Goal: Information Seeking & Learning: Learn about a topic

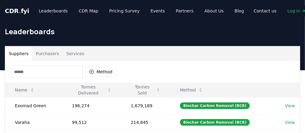
click at [33, 71] on input at bounding box center [46, 72] width 73 height 12
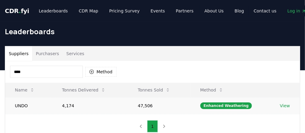
type input "****"
click at [287, 106] on link "View" at bounding box center [285, 106] width 10 height 6
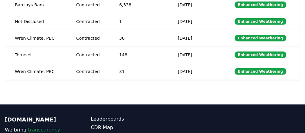
scroll to position [24, 0]
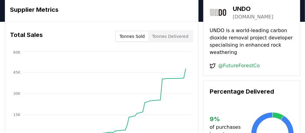
click at [184, 33] on button "Tonnes Delivered" at bounding box center [171, 37] width 44 height 10
drag, startPoint x: 139, startPoint y: 36, endPoint x: 169, endPoint y: 66, distance: 42.5
click at [138, 36] on button "Tonnes Sold" at bounding box center [132, 37] width 33 height 10
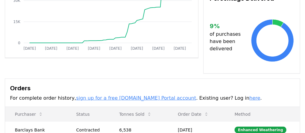
scroll to position [0, 0]
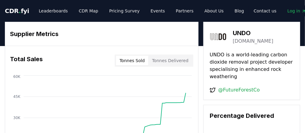
click at [244, 41] on link "un-do.com" at bounding box center [253, 41] width 41 height 7
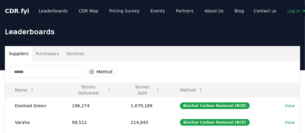
click at [30, 71] on input at bounding box center [46, 72] width 73 height 12
paste input "********"
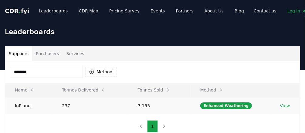
type input "********"
click at [285, 106] on link "View" at bounding box center [285, 106] width 10 height 6
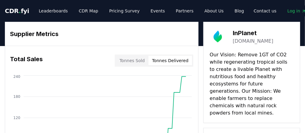
click at [180, 62] on button "Tonnes Delivered" at bounding box center [171, 61] width 44 height 10
click at [251, 34] on h3 "InPlanet" at bounding box center [253, 33] width 41 height 9
click at [245, 43] on link "[DOMAIN_NAME]" at bounding box center [253, 41] width 41 height 7
